Goal: Information Seeking & Learning: Learn about a topic

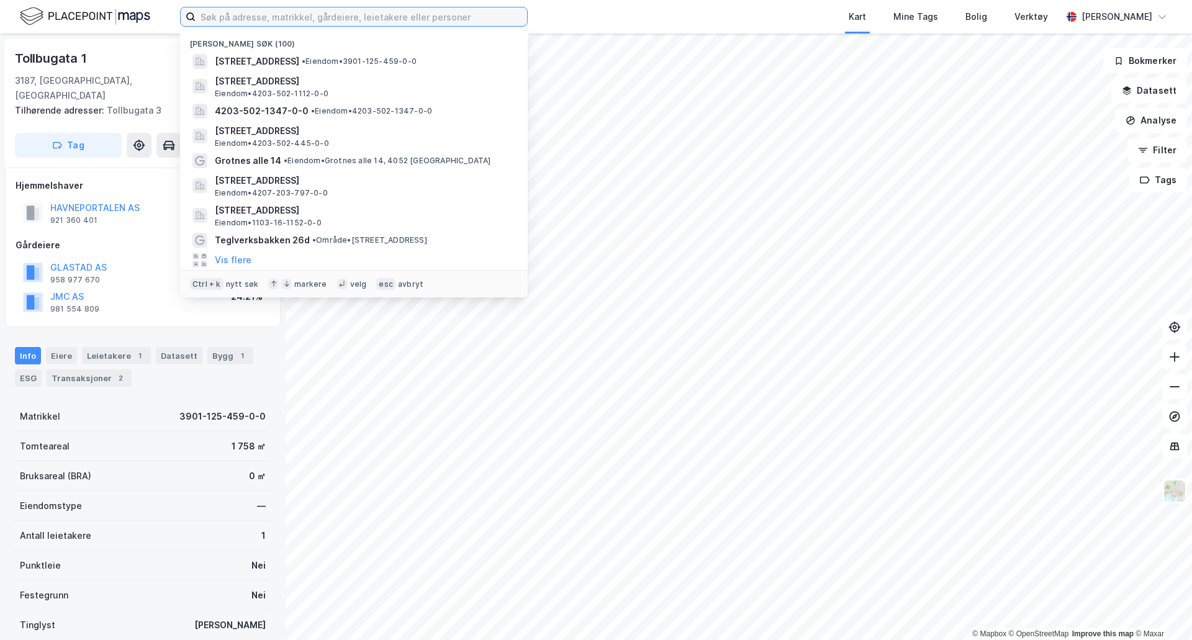
click at [253, 16] on input at bounding box center [362, 16] width 332 height 19
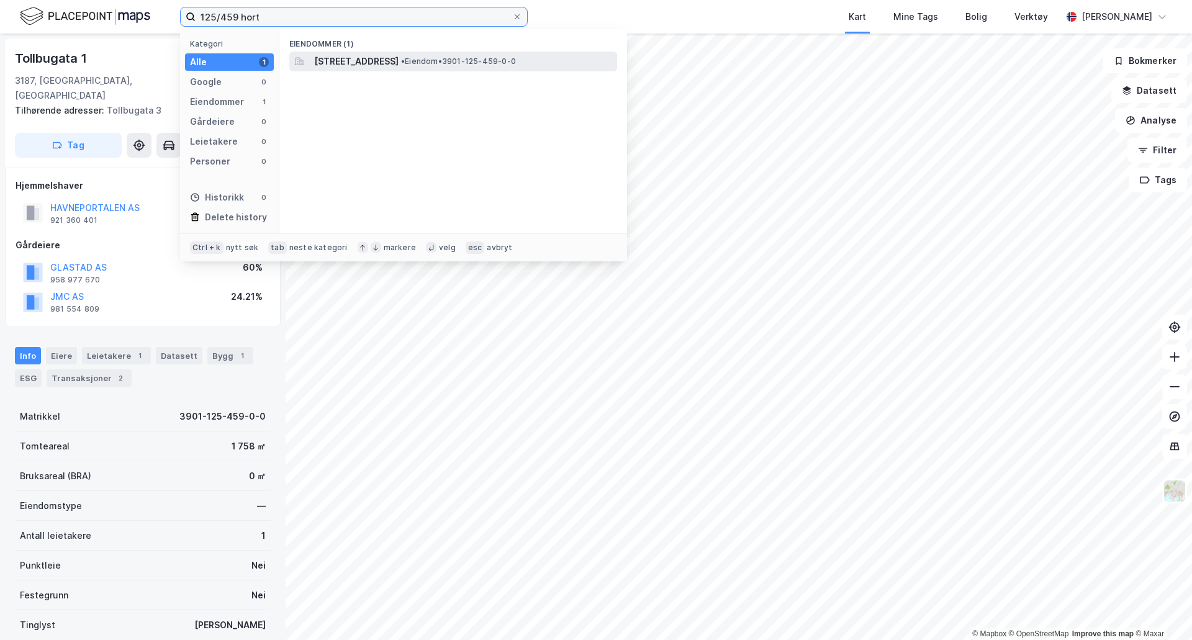
type input "125/459 hort"
click at [504, 58] on span "• Eiendom • 3901-125-459-0-0" at bounding box center [458, 62] width 115 height 10
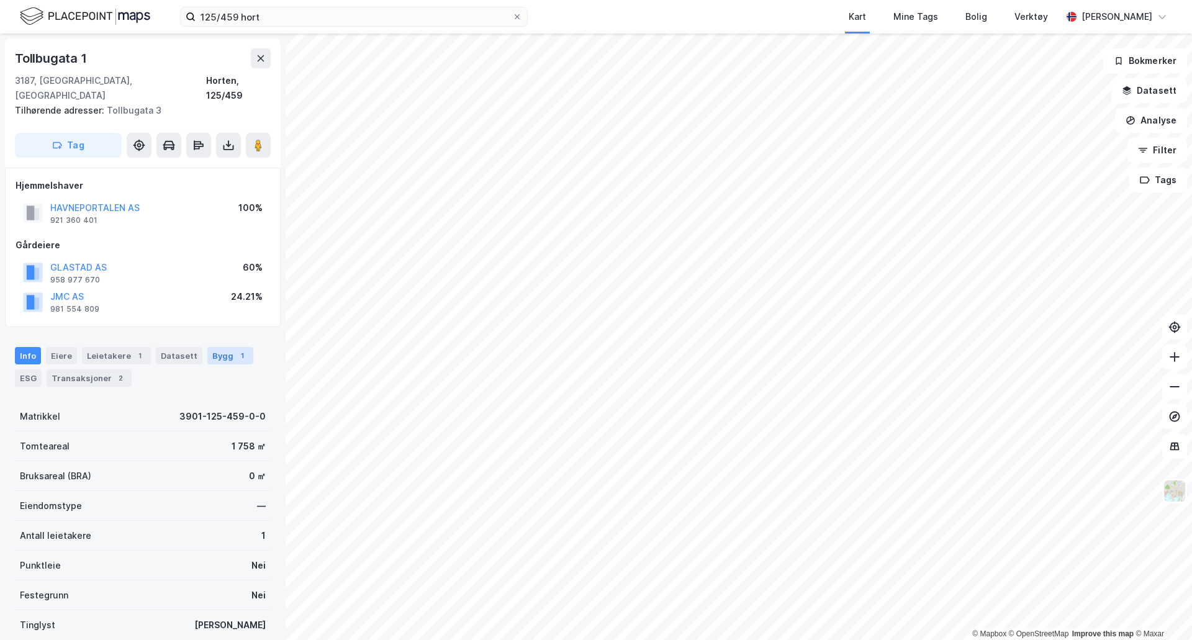
click at [207, 347] on div "Bygg 1" at bounding box center [230, 355] width 46 height 17
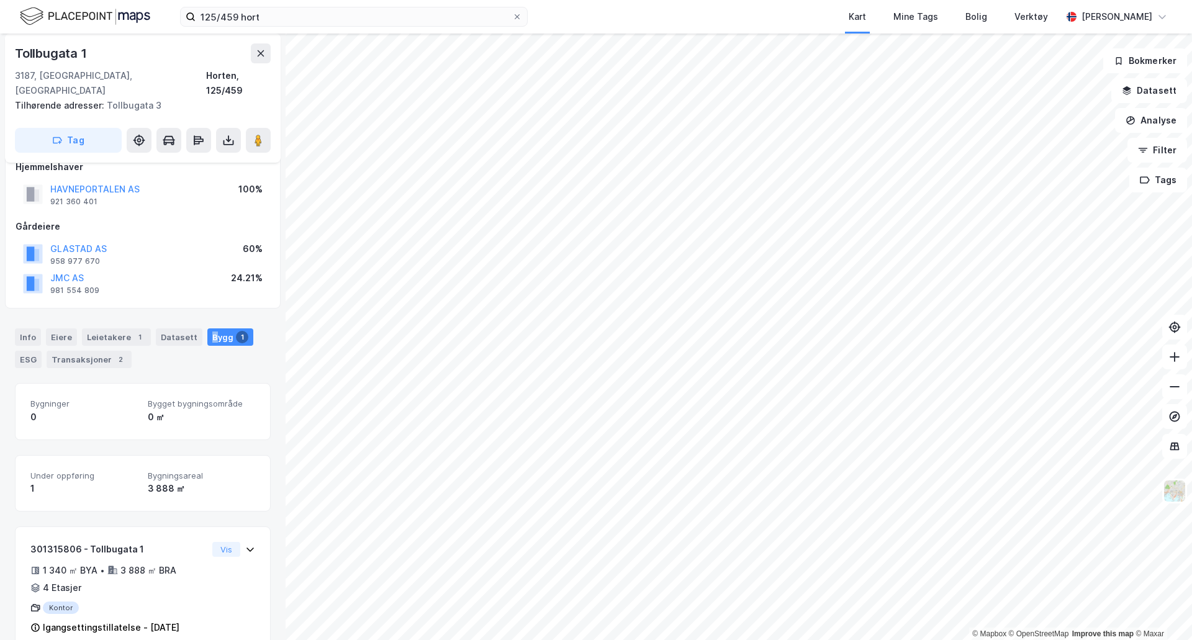
scroll to position [29, 0]
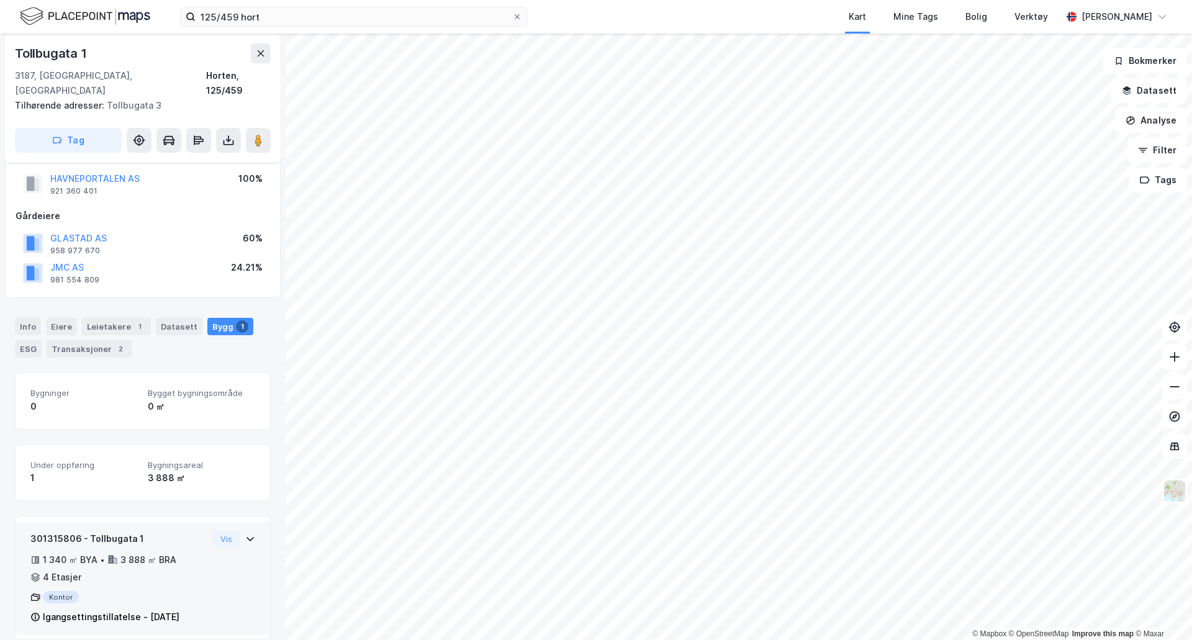
click at [245, 532] on div "301315806 - Tollbugata 1 1 340 ㎡ BYA • 3 888 ㎡ BRA • 4 Etasjer Kontor Igangsett…" at bounding box center [142, 583] width 225 height 103
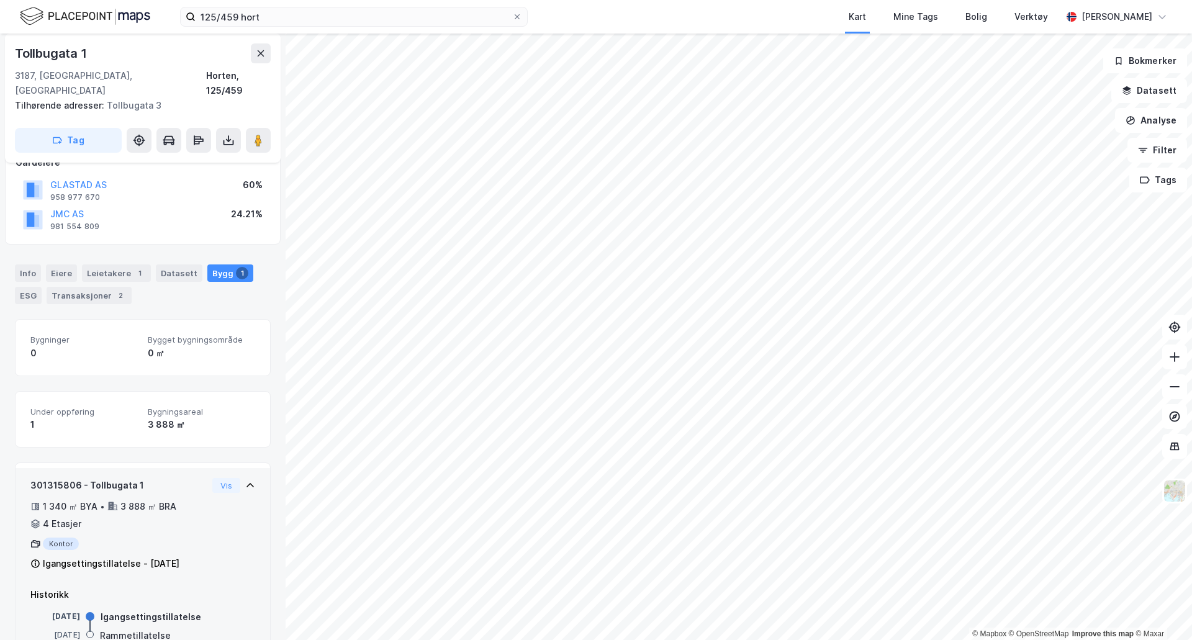
scroll to position [106, 0]
